Goal: Task Accomplishment & Management: Complete application form

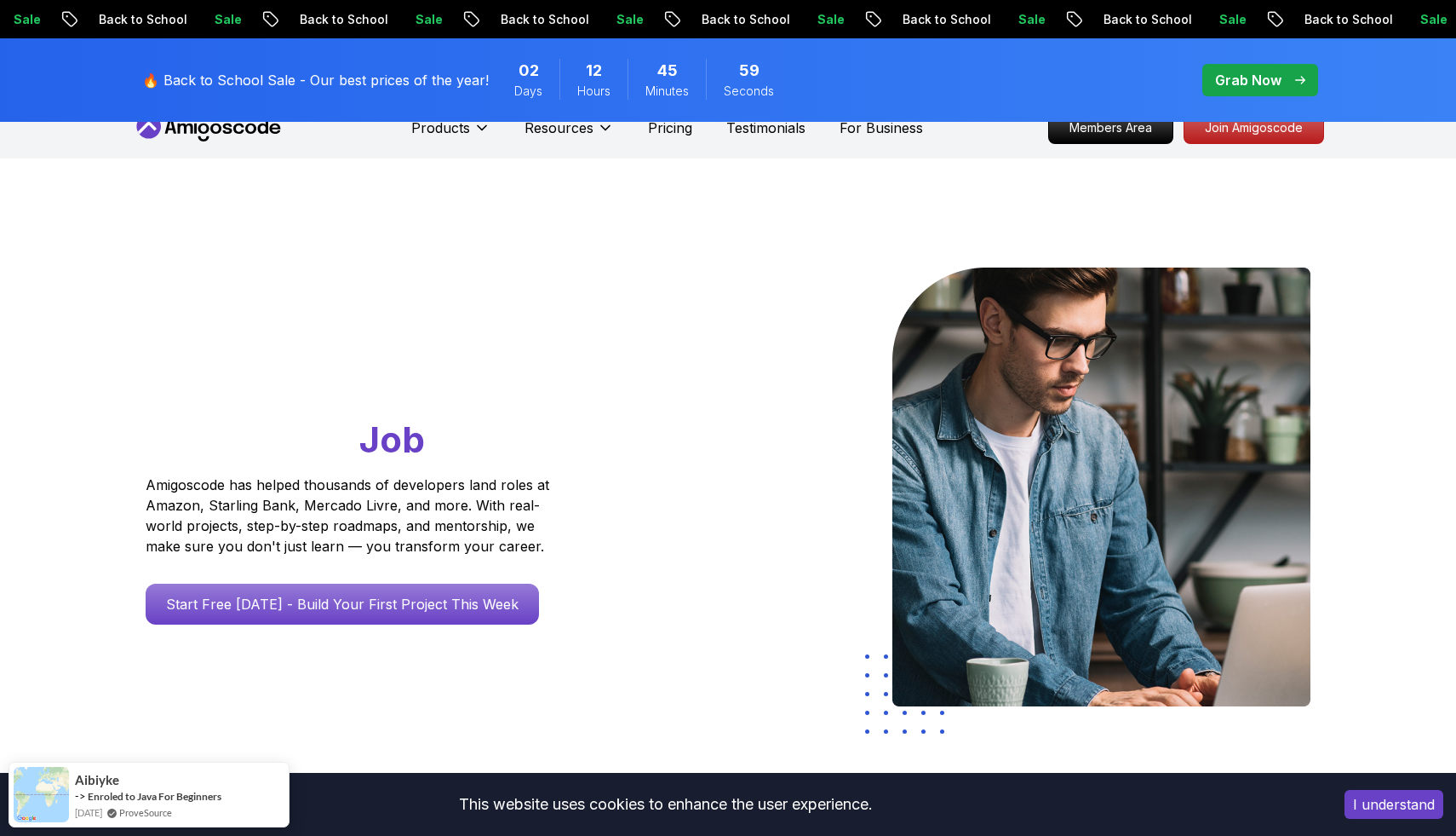
scroll to position [18, 0]
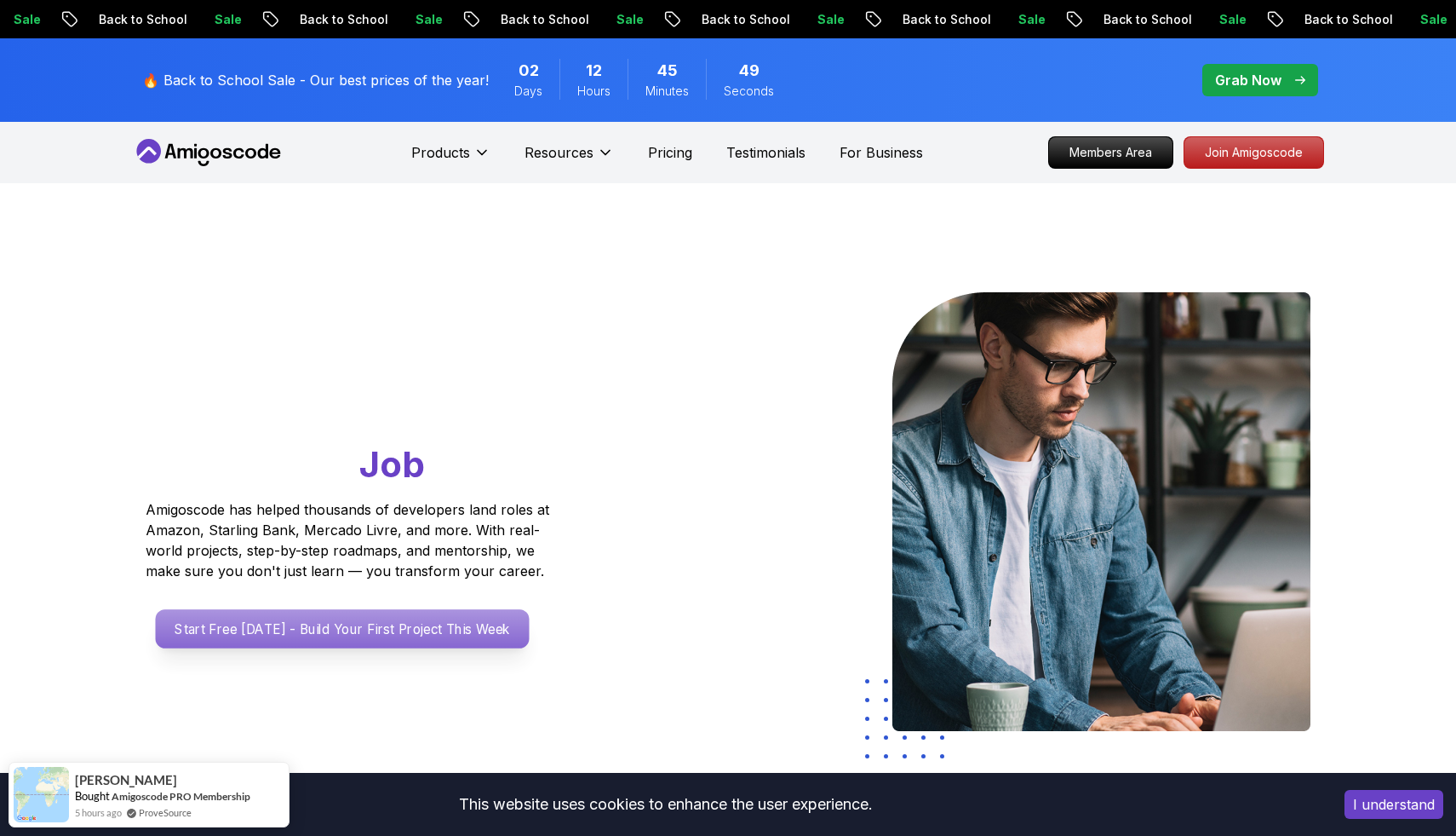
click at [361, 629] on p "Start Free [DATE] - Build Your First Project This Week" at bounding box center [342, 629] width 374 height 39
